Goal: Check status: Check status

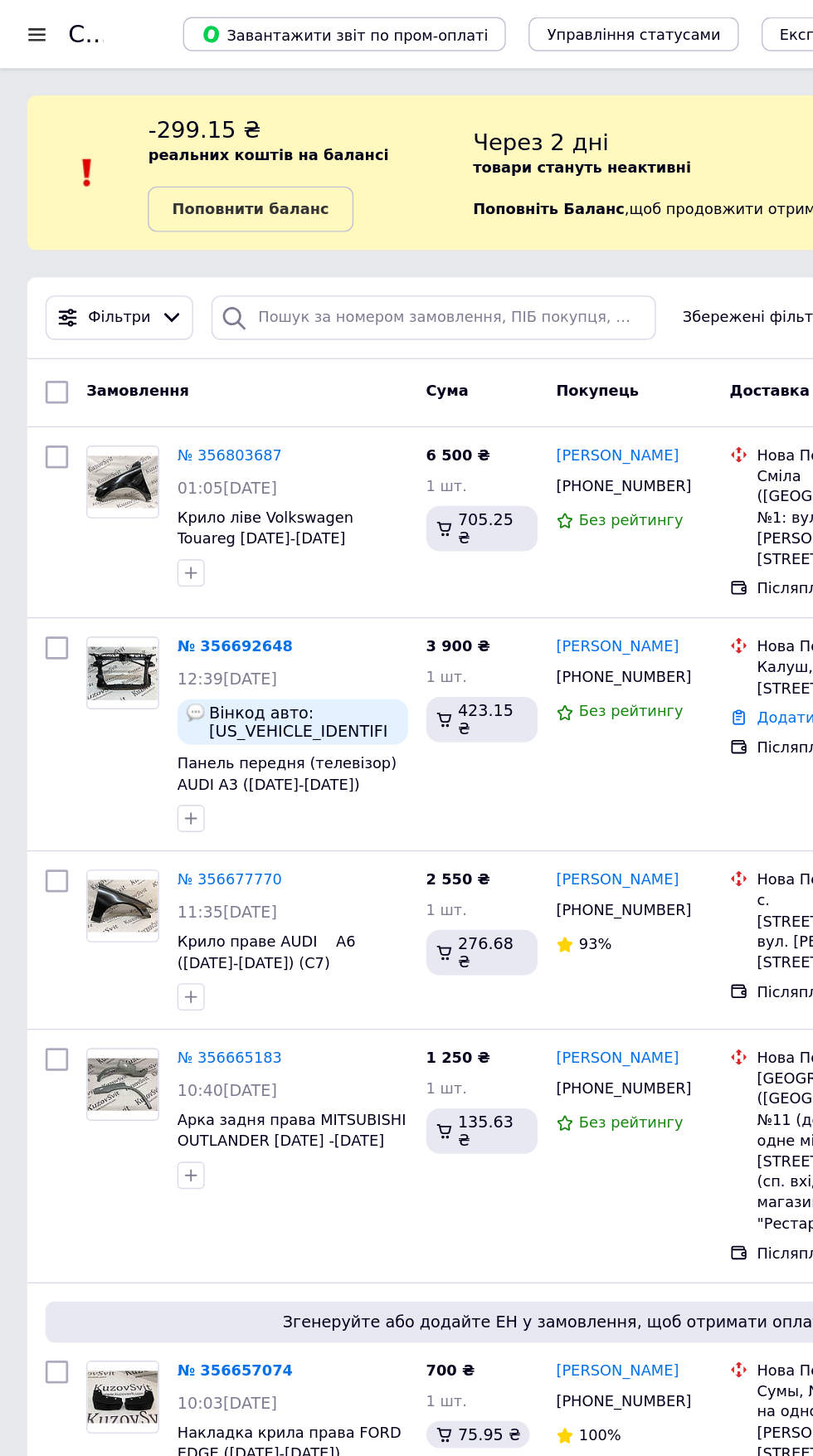
click at [154, 516] on span "Вінкод авто: [US_VEHICLE_IDENTIFICATION_NUMBER]" at bounding box center [222, 526] width 138 height 27
click at [62, 561] on div at bounding box center [90, 536] width 67 height 156
click at [54, 564] on div at bounding box center [42, 536] width 30 height 156
click at [328, 560] on div "3 900 ₴ 1 шт. 423.15 ₴" at bounding box center [351, 536] width 95 height 156
click at [335, 569] on div "3 900 ₴ 1 шт. 423.15 ₴" at bounding box center [351, 536] width 95 height 156
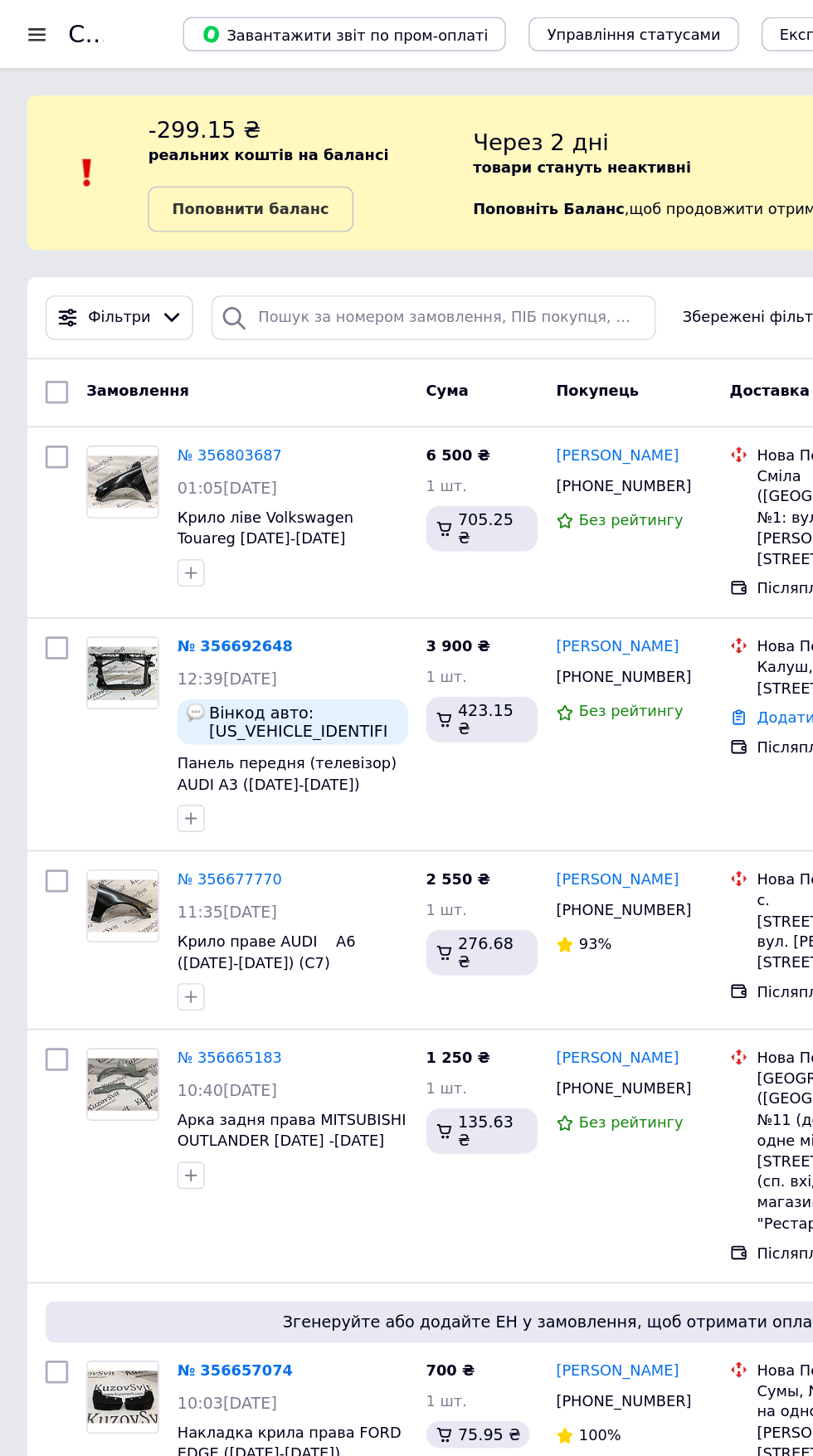
click at [308, 556] on div "3 900 ₴ 1 шт. 423.15 ₴" at bounding box center [351, 536] width 95 height 156
